Goal: Task Accomplishment & Management: Manage account settings

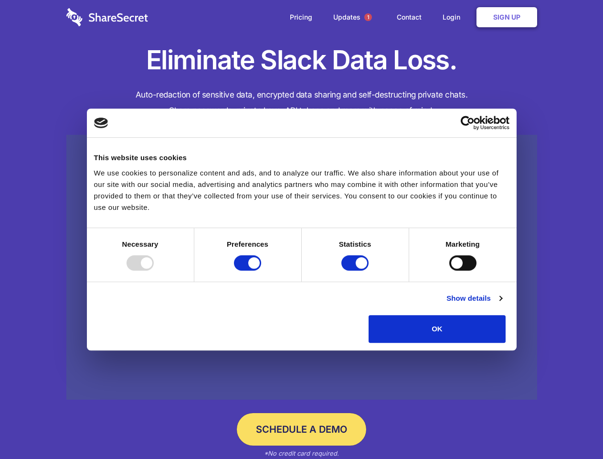
click at [154, 270] on div at bounding box center [140, 262] width 27 height 15
click at [261, 270] on input "Preferences" at bounding box center [247, 262] width 27 height 15
checkbox input "false"
click at [356, 270] on input "Statistics" at bounding box center [355, 262] width 27 height 15
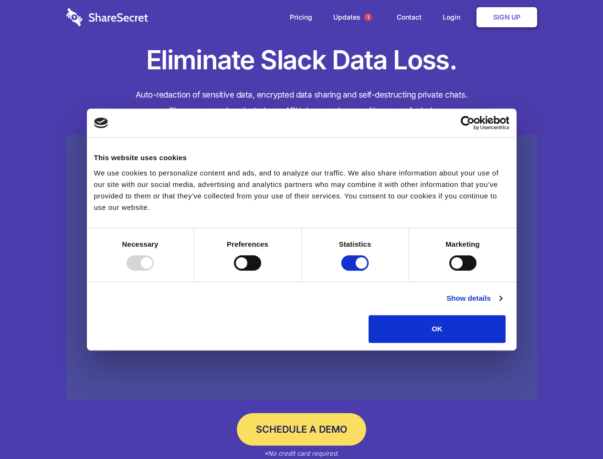
checkbox input "false"
click at [450, 270] on input "Marketing" at bounding box center [463, 262] width 27 height 15
checkbox input "true"
click at [502, 304] on link "Show details" at bounding box center [474, 297] width 55 height 11
